Goal: Use online tool/utility: Utilize a website feature to perform a specific function

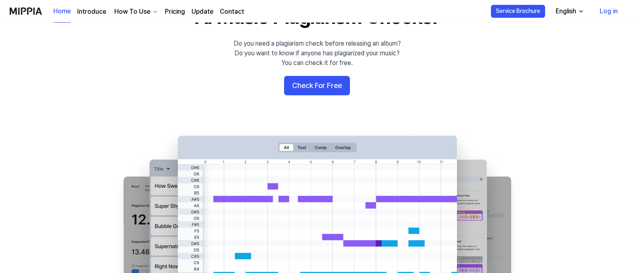
scroll to position [36, 0]
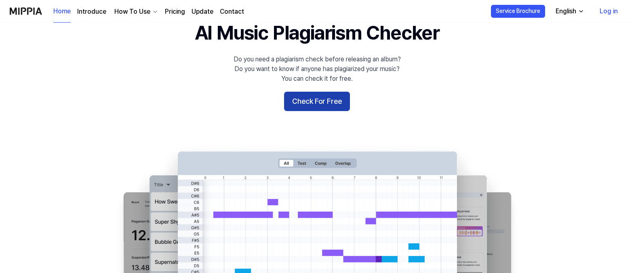
click at [327, 102] on button "Check For Free" at bounding box center [317, 101] width 66 height 19
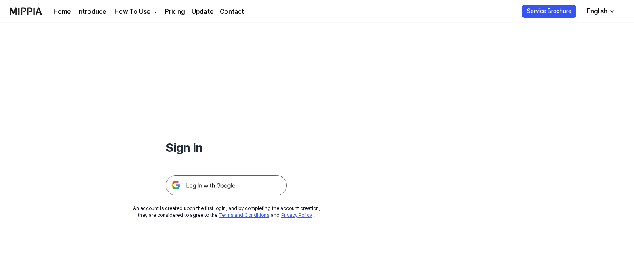
click at [218, 190] on img at bounding box center [226, 185] width 121 height 20
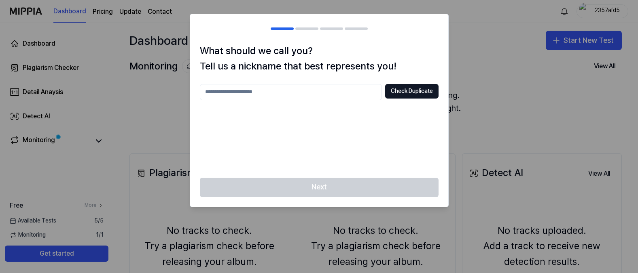
click at [236, 91] on input "text" at bounding box center [291, 92] width 182 height 16
type input "*****"
click at [416, 90] on button "Check Duplicate" at bounding box center [411, 91] width 53 height 15
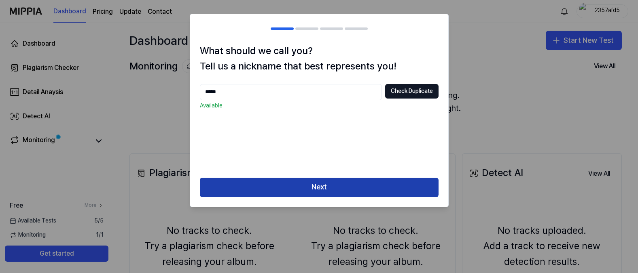
click at [328, 182] on button "Next" at bounding box center [319, 187] width 239 height 19
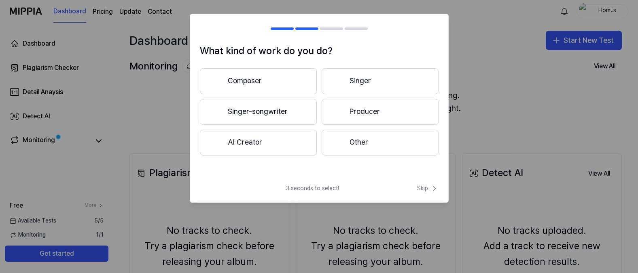
click at [260, 114] on button "Singer-songwriter" at bounding box center [258, 112] width 117 height 26
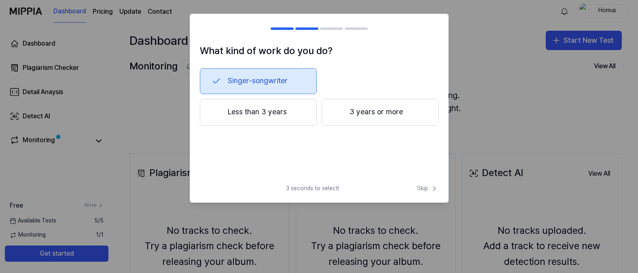
click at [294, 110] on button "Less than 3 years" at bounding box center [258, 112] width 117 height 27
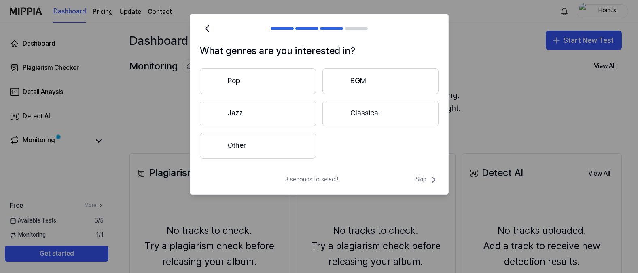
click at [263, 73] on button "Pop" at bounding box center [258, 81] width 116 height 26
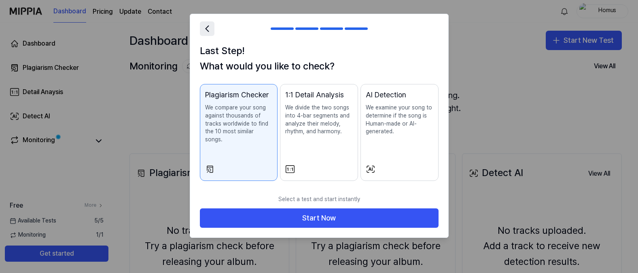
click at [209, 32] on icon at bounding box center [206, 28] width 11 height 11
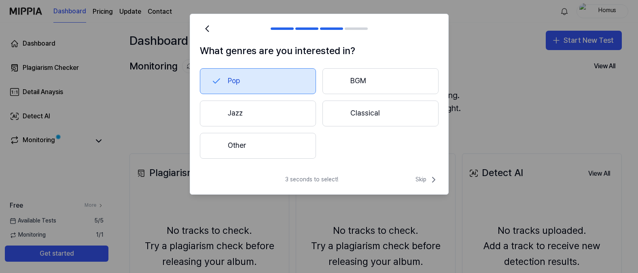
click at [255, 84] on button "Pop" at bounding box center [258, 81] width 116 height 26
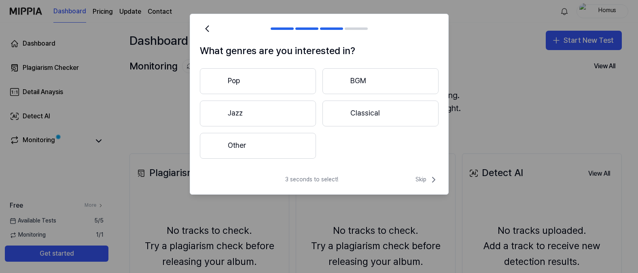
click at [254, 84] on button "Pop" at bounding box center [258, 81] width 116 height 26
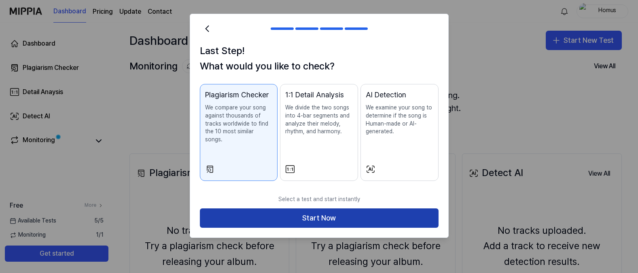
click at [318, 209] on button "Start Now" at bounding box center [319, 218] width 239 height 19
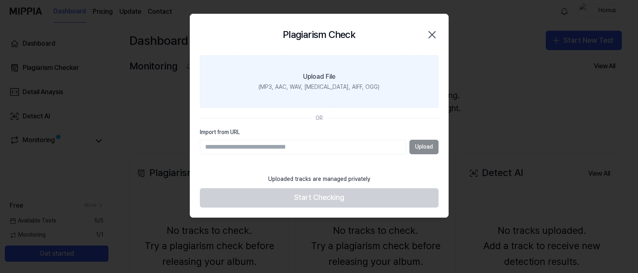
click at [327, 80] on div "Upload File" at bounding box center [319, 77] width 32 height 10
click at [0, 0] on input "Upload File (MP3, AAC, WAV, [MEDICAL_DATA], AIFF, OGG)" at bounding box center [0, 0] width 0 height 0
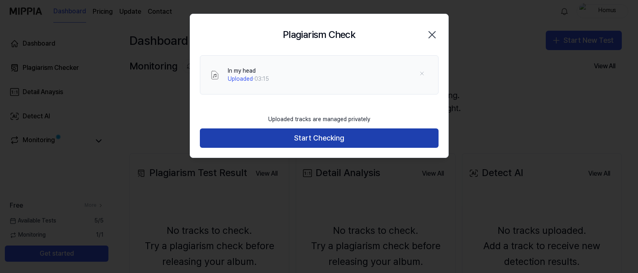
click at [337, 136] on button "Start Checking" at bounding box center [319, 138] width 239 height 19
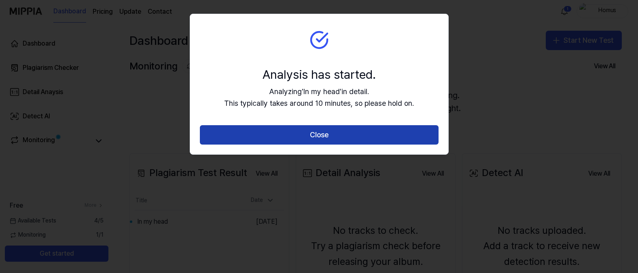
click at [311, 135] on button "Close" at bounding box center [319, 134] width 239 height 19
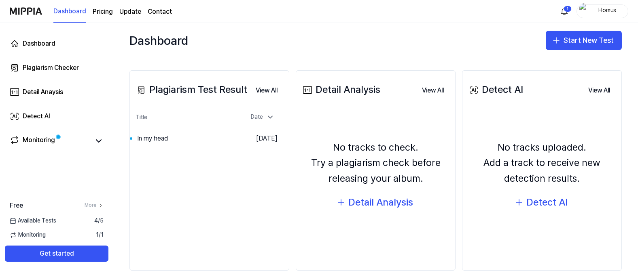
scroll to position [97, 0]
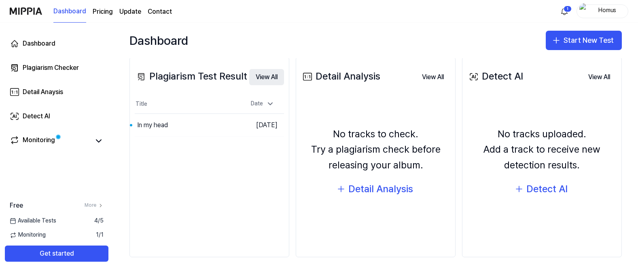
click at [268, 76] on button "View All" at bounding box center [266, 77] width 35 height 16
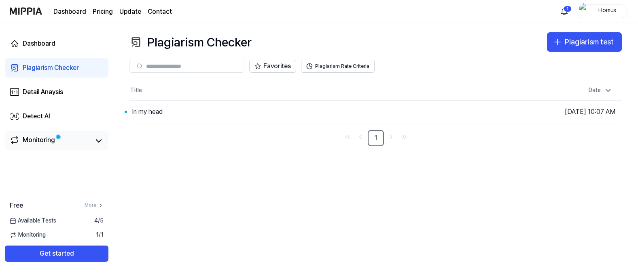
click at [44, 142] on div "Monitoring" at bounding box center [39, 140] width 32 height 11
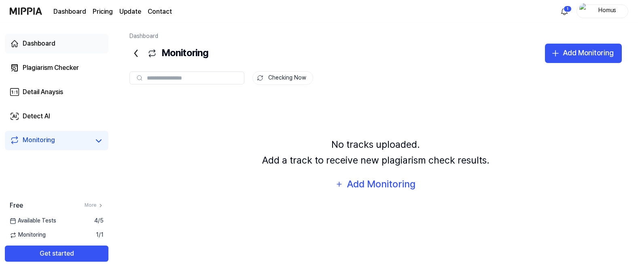
click at [44, 42] on div "Dashboard" at bounding box center [39, 44] width 33 height 10
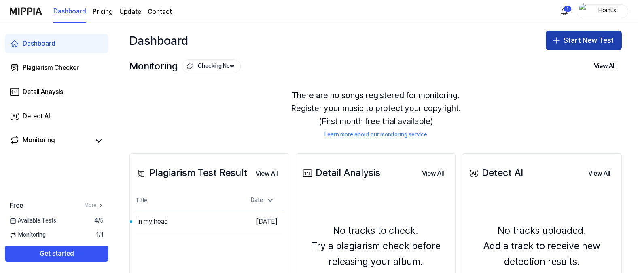
click at [556, 45] on icon "button" at bounding box center [556, 41] width 10 height 10
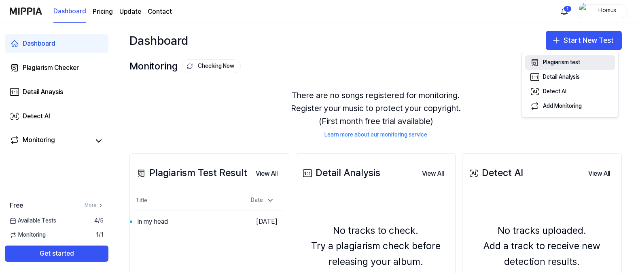
click at [544, 58] on button "Plagiarism test" at bounding box center [570, 62] width 90 height 15
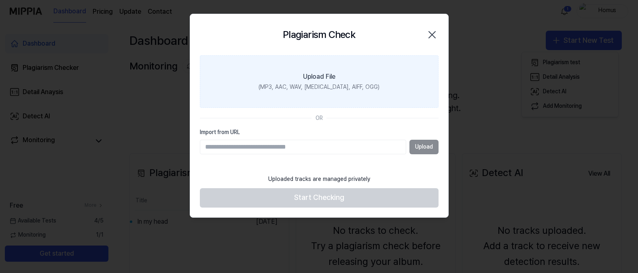
click at [313, 78] on div "Upload File" at bounding box center [319, 77] width 32 height 10
click at [0, 0] on input "Upload File (MP3, AAC, WAV, [MEDICAL_DATA], AIFF, OGG)" at bounding box center [0, 0] width 0 height 0
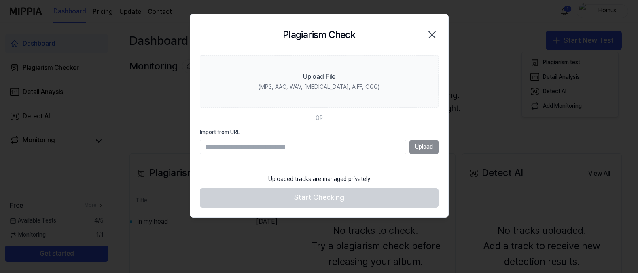
click at [436, 34] on icon "button" at bounding box center [431, 34] width 13 height 13
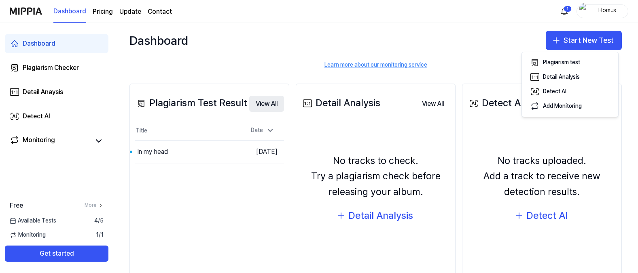
scroll to position [72, 0]
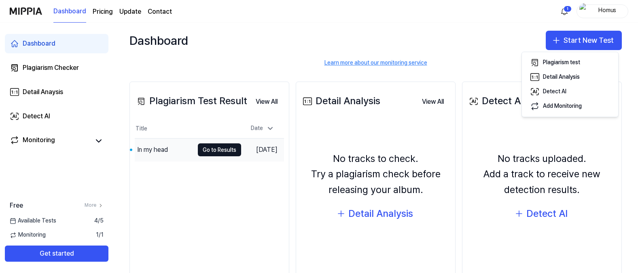
click at [139, 151] on div "In my head" at bounding box center [152, 150] width 31 height 10
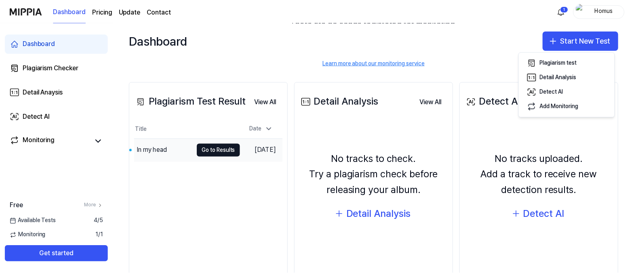
scroll to position [72, 0]
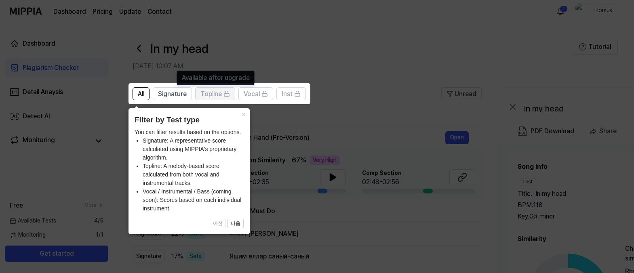
click at [212, 90] on span "Topline" at bounding box center [211, 94] width 21 height 10
click at [217, 98] on span "Topline" at bounding box center [211, 94] width 21 height 10
click at [247, 114] on button "×" at bounding box center [243, 113] width 13 height 11
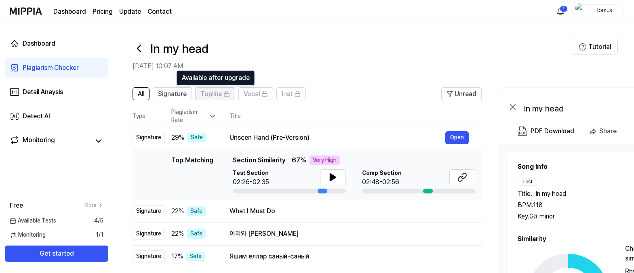
click at [214, 95] on span "Topline" at bounding box center [211, 94] width 21 height 10
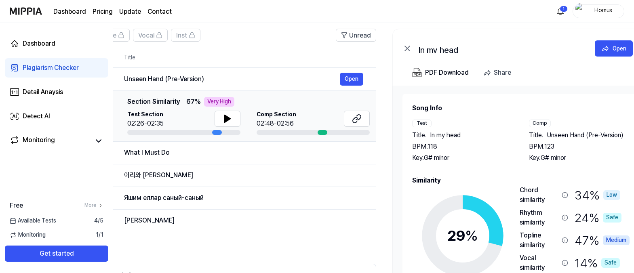
scroll to position [0, 131]
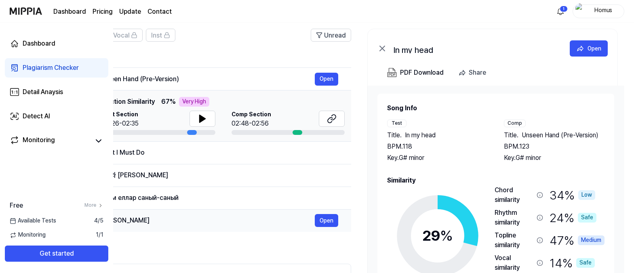
drag, startPoint x: 468, startPoint y: 249, endPoint x: 284, endPoint y: 223, distance: 185.9
click at [281, 224] on div "All Signature Topline Vocal Inst Unread All Signature Topline Vocal Inst Type P…" at bounding box center [176, 181] width 349 height 304
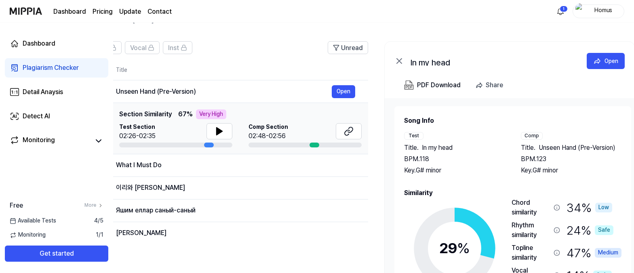
scroll to position [0, 106]
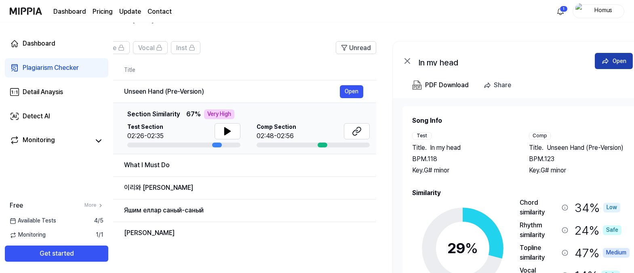
click at [612, 63] on button "Open" at bounding box center [614, 61] width 38 height 16
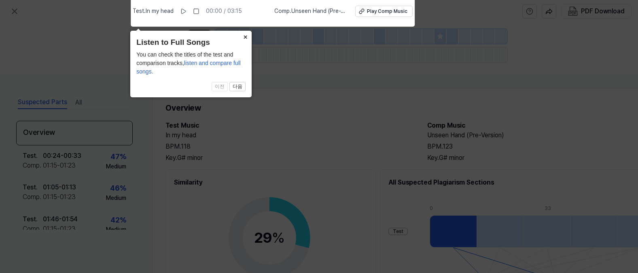
click at [247, 38] on button "×" at bounding box center [245, 36] width 13 height 11
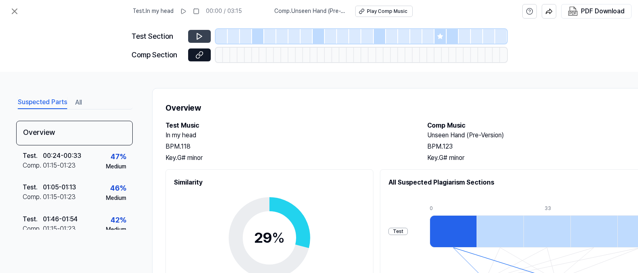
click at [204, 37] on button at bounding box center [199, 36] width 23 height 13
click at [199, 35] on icon at bounding box center [199, 37] width 5 height 6
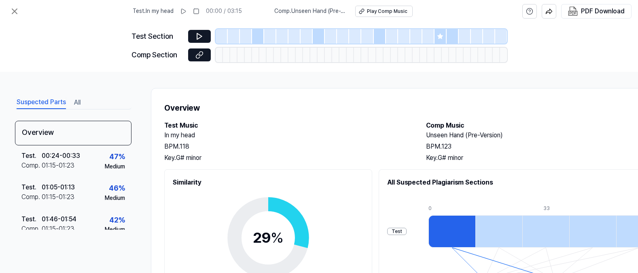
scroll to position [12, 1]
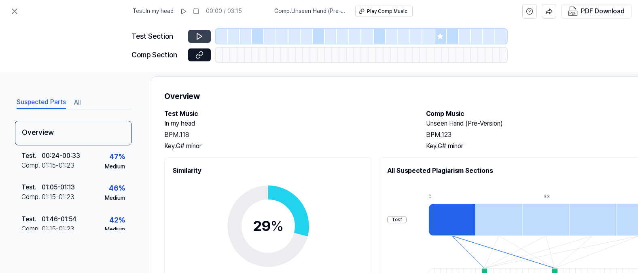
click at [198, 34] on icon at bounding box center [199, 37] width 5 height 6
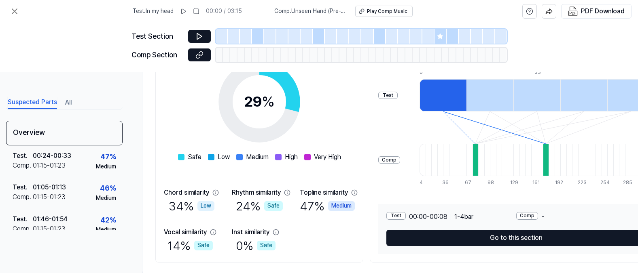
scroll to position [142, 10]
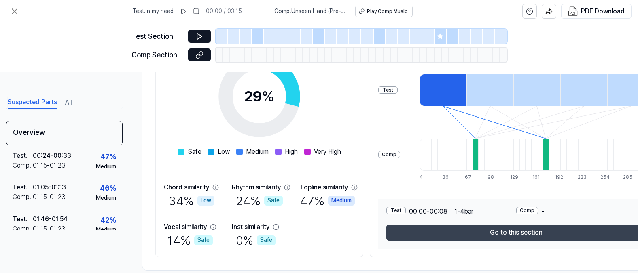
click at [514, 237] on button "Go to this section" at bounding box center [516, 233] width 260 height 16
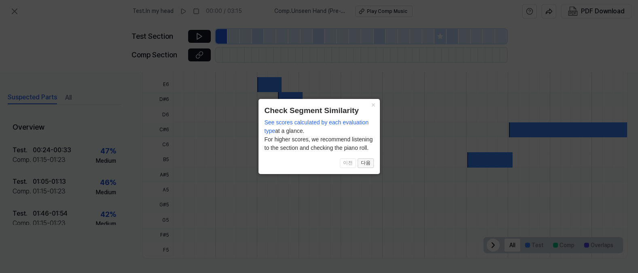
click at [369, 166] on button "다음" at bounding box center [365, 164] width 16 height 10
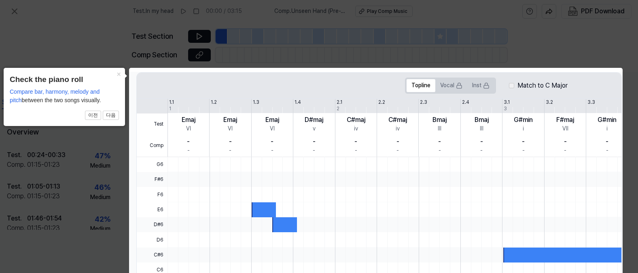
click at [114, 117] on button "다음" at bounding box center [111, 116] width 16 height 10
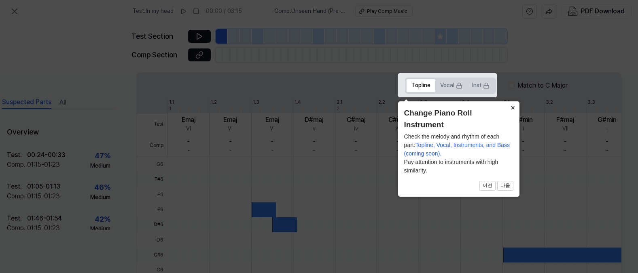
click at [512, 106] on button "×" at bounding box center [512, 106] width 13 height 11
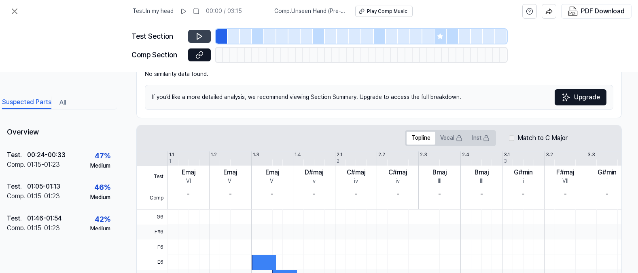
click at [203, 35] on icon at bounding box center [199, 36] width 8 height 8
click at [15, 13] on icon at bounding box center [15, 11] width 10 height 10
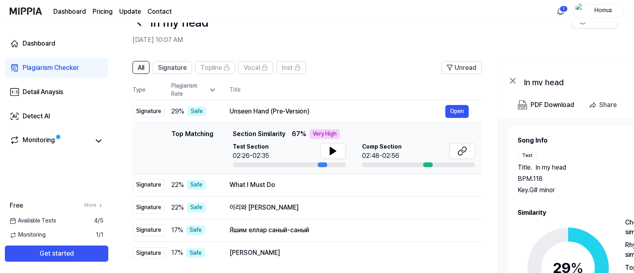
scroll to position [38, 0]
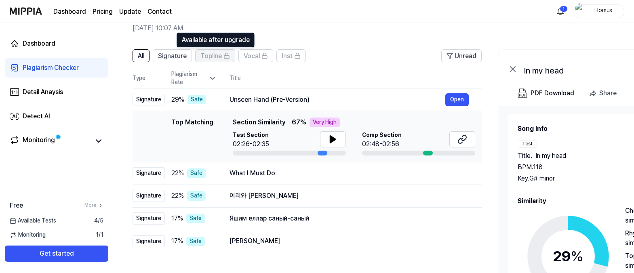
click at [217, 59] on span "Topline" at bounding box center [211, 56] width 21 height 10
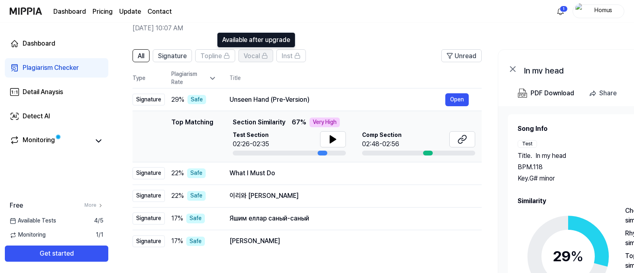
click at [252, 57] on span "Vocal" at bounding box center [252, 56] width 16 height 10
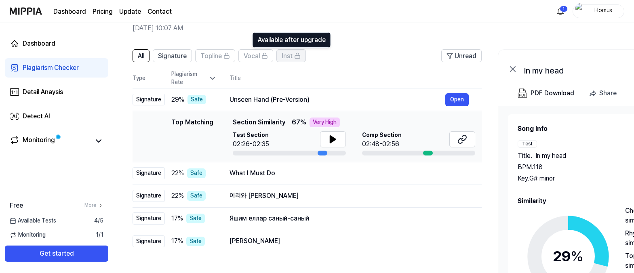
click at [290, 55] on span "Inst" at bounding box center [287, 56] width 11 height 10
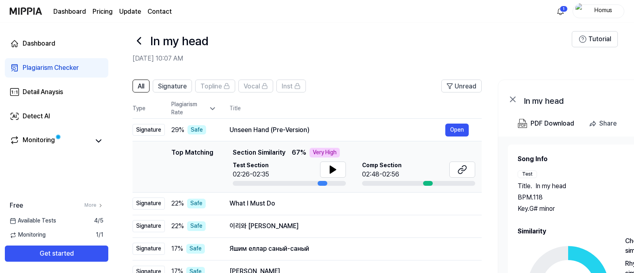
scroll to position [19, 0]
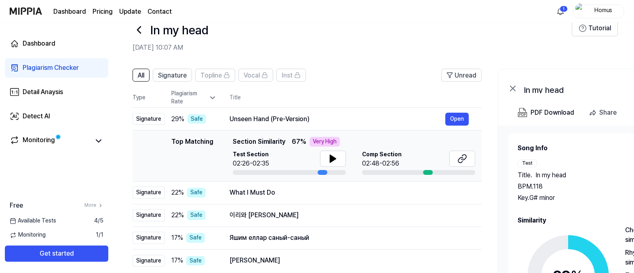
click at [64, 12] on link "Dashboard" at bounding box center [69, 12] width 33 height 10
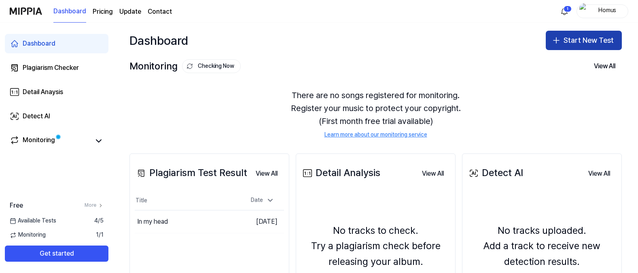
click at [564, 40] on button "Start New Test" at bounding box center [583, 40] width 76 height 19
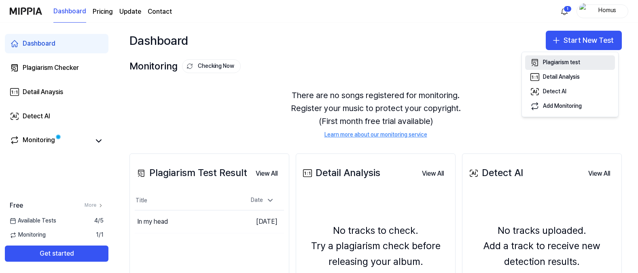
click at [571, 63] on div "Plagiarism test" at bounding box center [561, 63] width 37 height 8
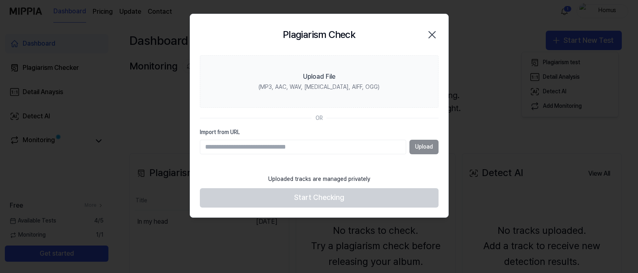
click at [433, 37] on icon "button" at bounding box center [431, 34] width 13 height 13
